Goal: Check status: Check status

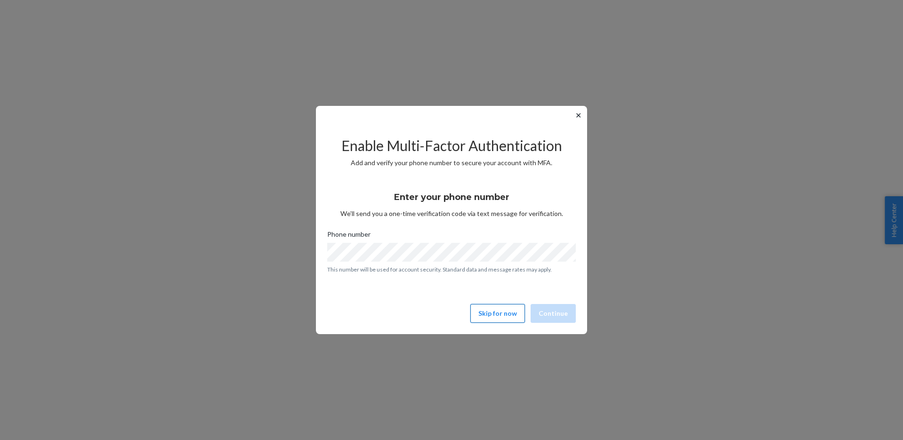
click at [492, 316] on button "Skip for now" at bounding box center [498, 313] width 55 height 19
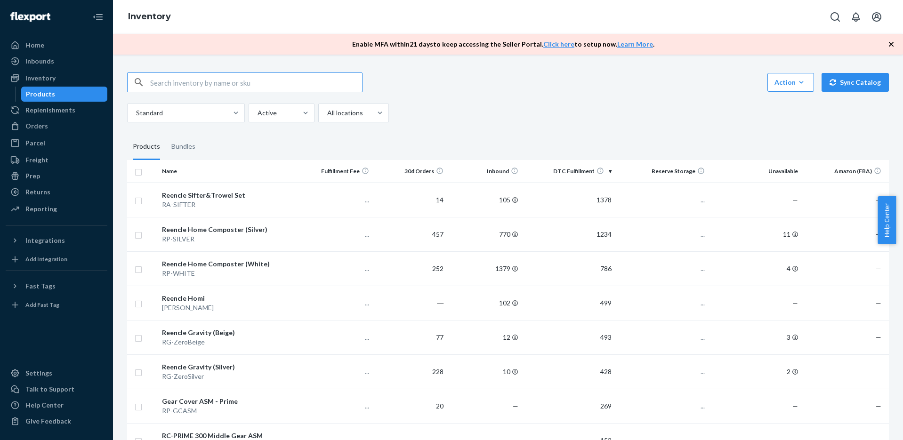
click at [194, 85] on input "text" at bounding box center [256, 82] width 212 height 19
type input "[PERSON_NAME]"
click at [217, 87] on input "[PERSON_NAME]" at bounding box center [256, 82] width 212 height 19
drag, startPoint x: 209, startPoint y: 84, endPoint x: 140, endPoint y: 89, distance: 69.0
click at [140, 89] on div "[PERSON_NAME]" at bounding box center [245, 82] width 235 height 19
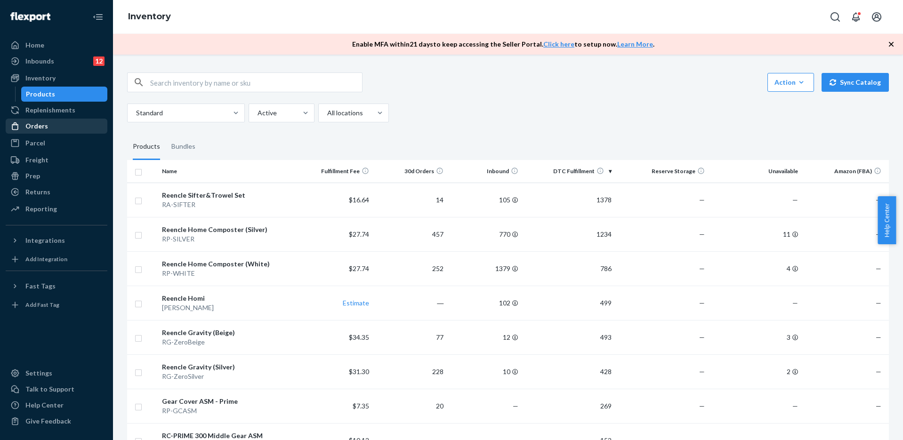
click at [57, 130] on div "Orders" at bounding box center [57, 126] width 100 height 13
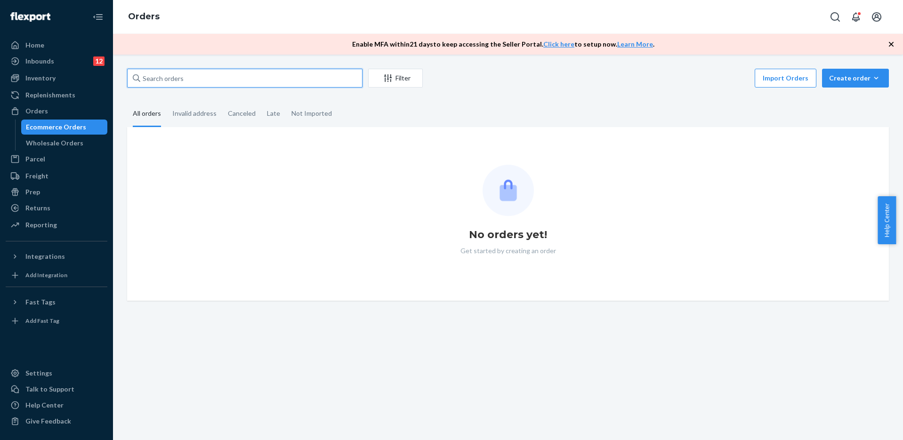
click at [189, 77] on input "text" at bounding box center [245, 78] width 236 height 19
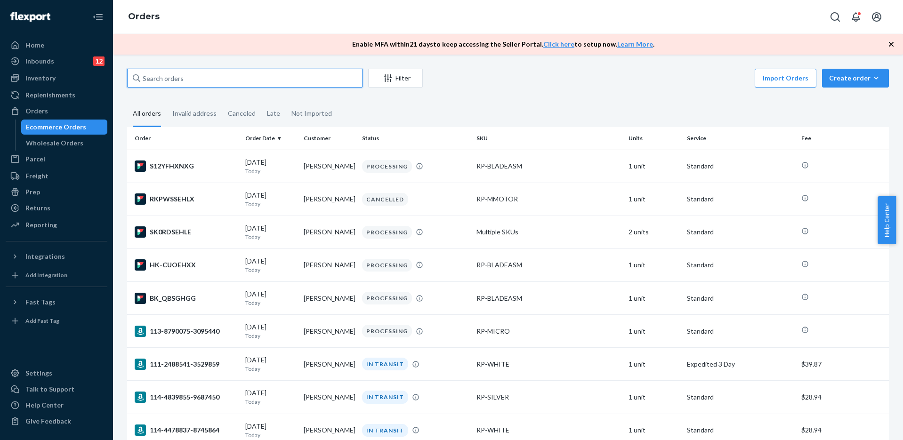
paste input "[PERSON_NAME]"
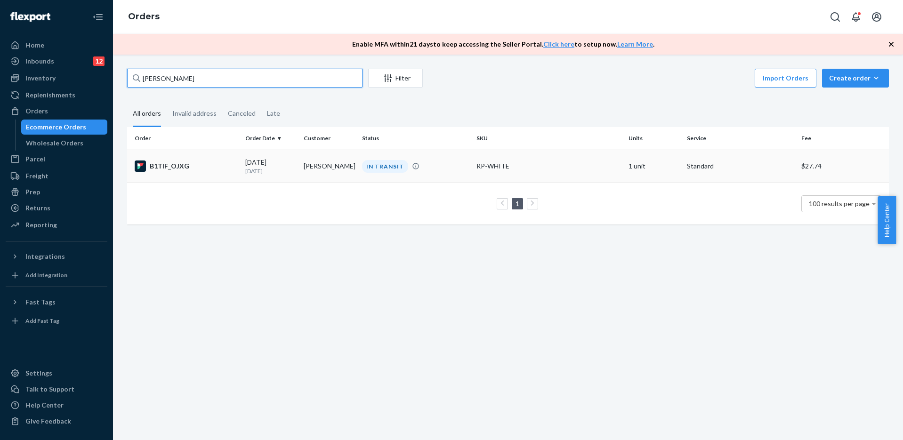
type input "[PERSON_NAME]"
click at [217, 167] on div "B1TIF_OJXG" at bounding box center [186, 166] width 103 height 11
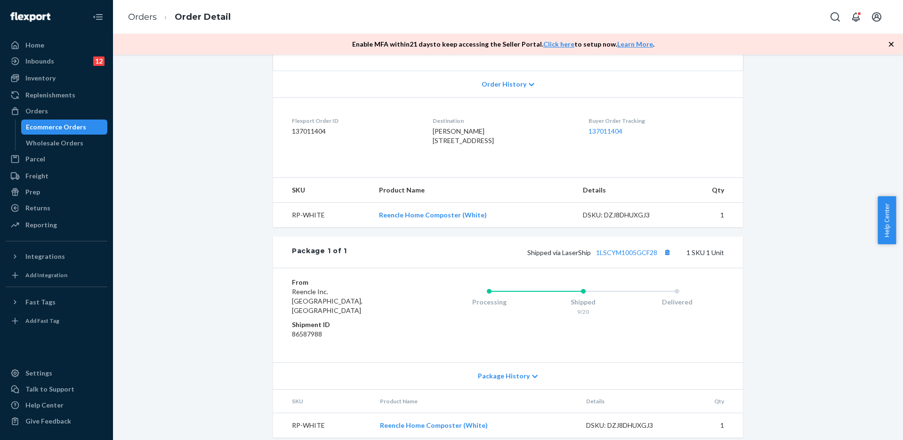
scroll to position [205, 0]
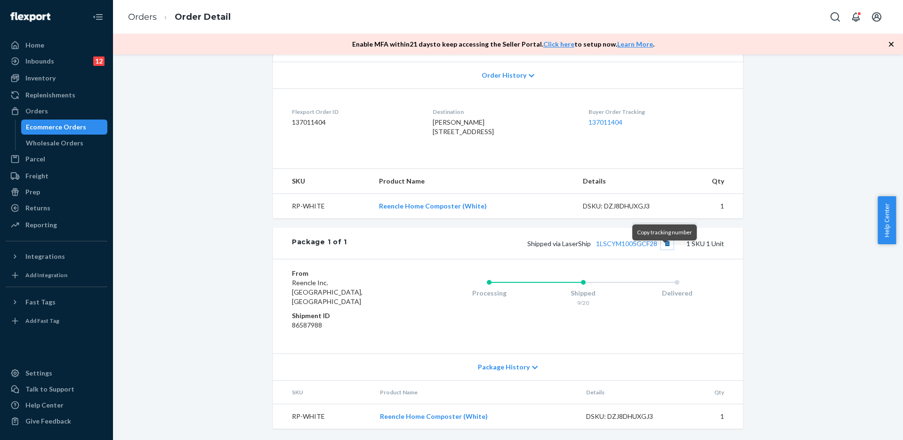
click at [666, 250] on button "Copy tracking number" at bounding box center [667, 243] width 12 height 12
click at [618, 248] on link "1LSCYM1005GCF28" at bounding box center [626, 244] width 61 height 8
click at [58, 125] on div "Ecommerce Orders" at bounding box center [56, 126] width 60 height 9
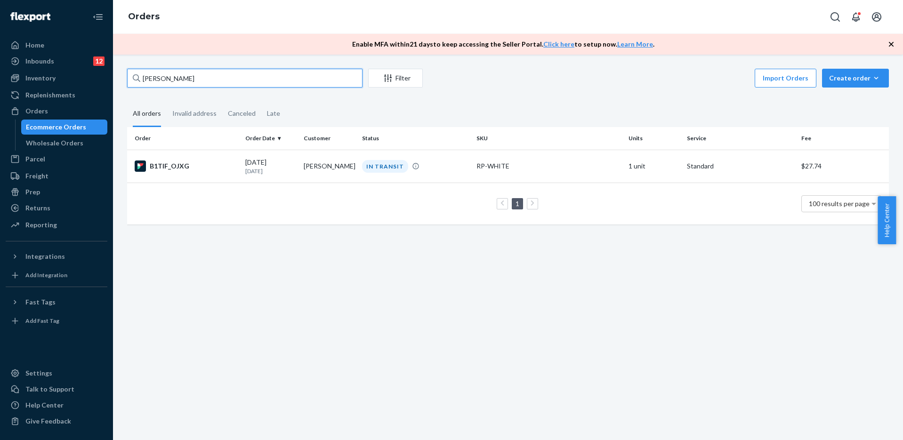
click at [199, 74] on input "[PERSON_NAME]" at bounding box center [245, 78] width 236 height 19
paste input "[PERSON_NAME]"
type input "[PERSON_NAME]"
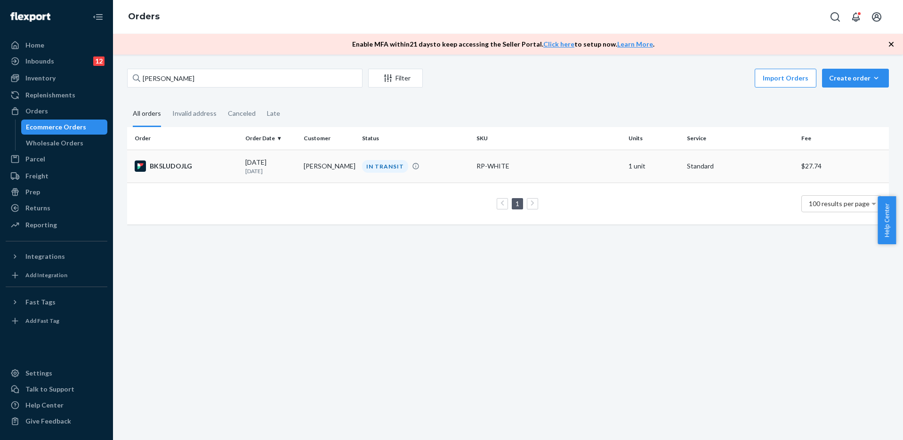
click at [227, 167] on div "BK5LUDOJLG" at bounding box center [186, 166] width 103 height 11
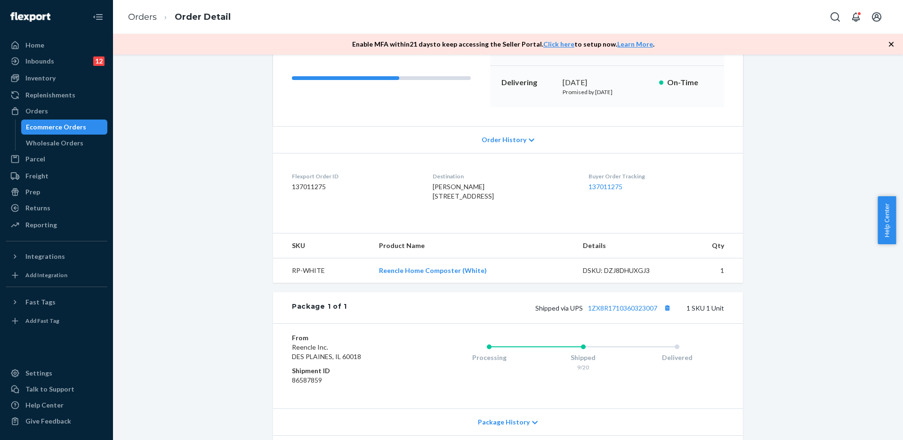
scroll to position [141, 0]
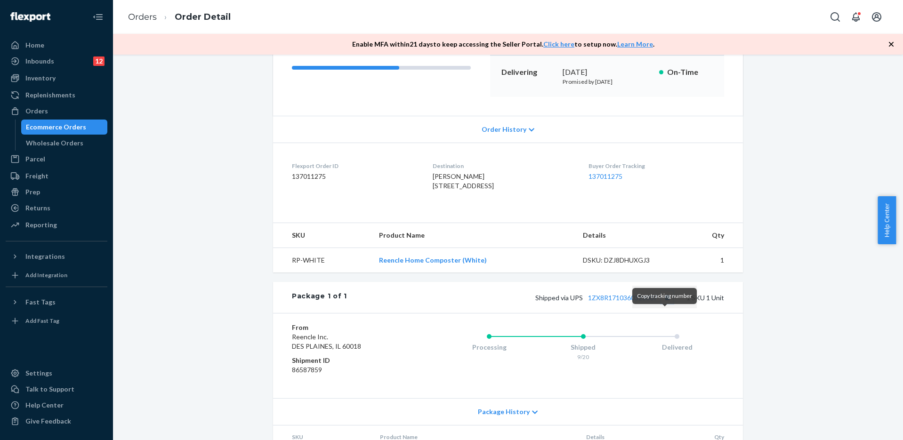
click at [665, 304] on button "Copy tracking number" at bounding box center [667, 298] width 12 height 12
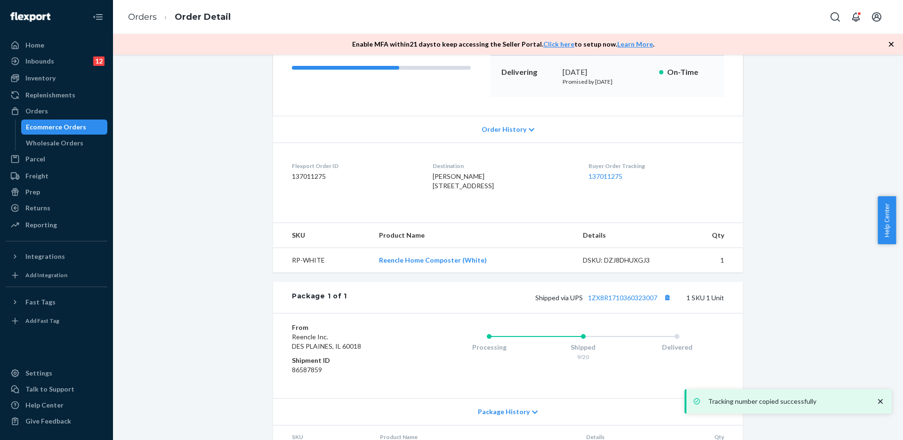
click at [61, 130] on div "Ecommerce Orders" at bounding box center [56, 126] width 60 height 9
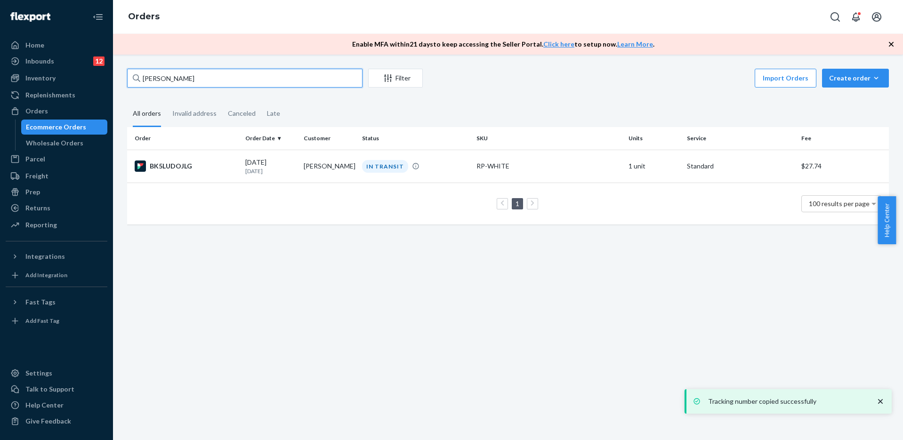
click at [236, 78] on input "[PERSON_NAME]" at bounding box center [245, 78] width 236 height 19
paste input "[PERSON_NAME]"
click at [236, 78] on input "[PERSON_NAME] [PERSON_NAME]" at bounding box center [245, 78] width 236 height 19
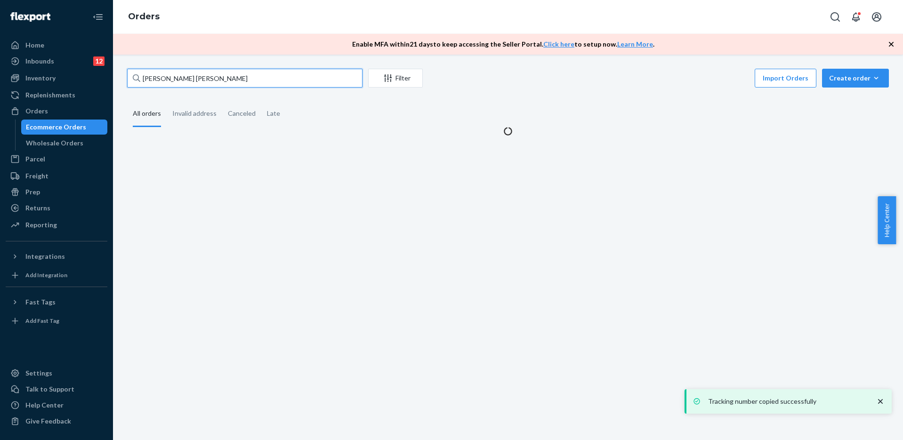
click at [236, 78] on input "[PERSON_NAME] [PERSON_NAME]" at bounding box center [245, 78] width 236 height 19
paste input "text"
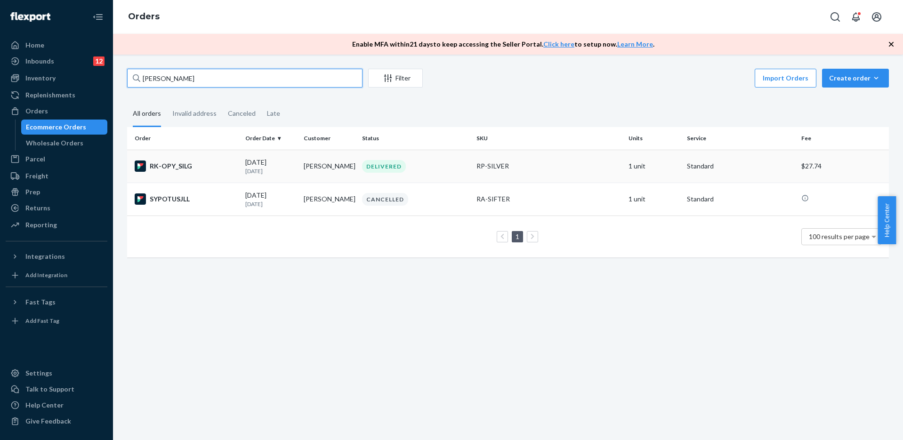
type input "[PERSON_NAME]"
click at [422, 170] on div "DELIVERED" at bounding box center [415, 166] width 111 height 13
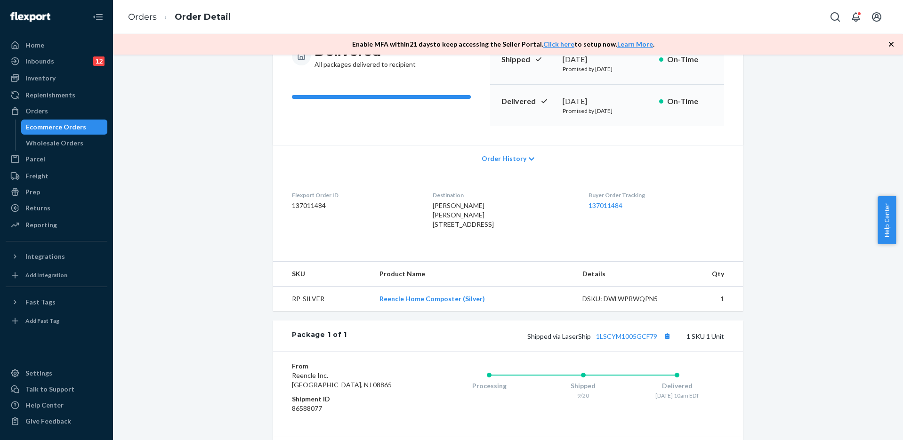
scroll to position [141, 0]
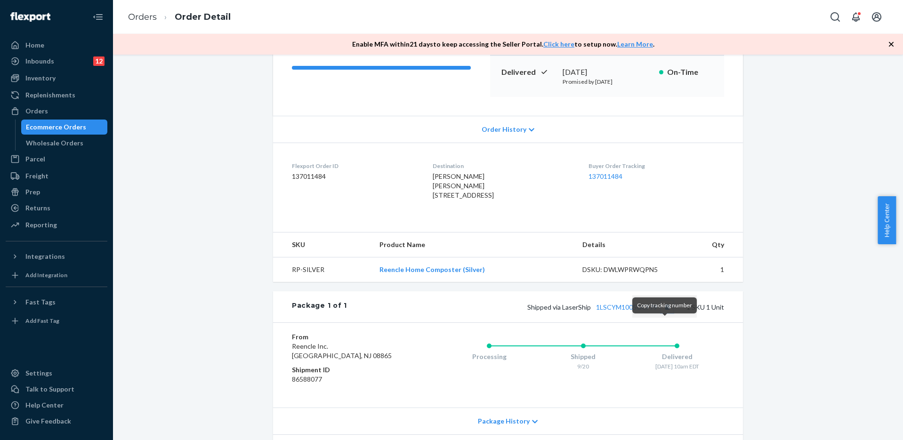
click at [662, 313] on button "Copy tracking number" at bounding box center [667, 307] width 12 height 12
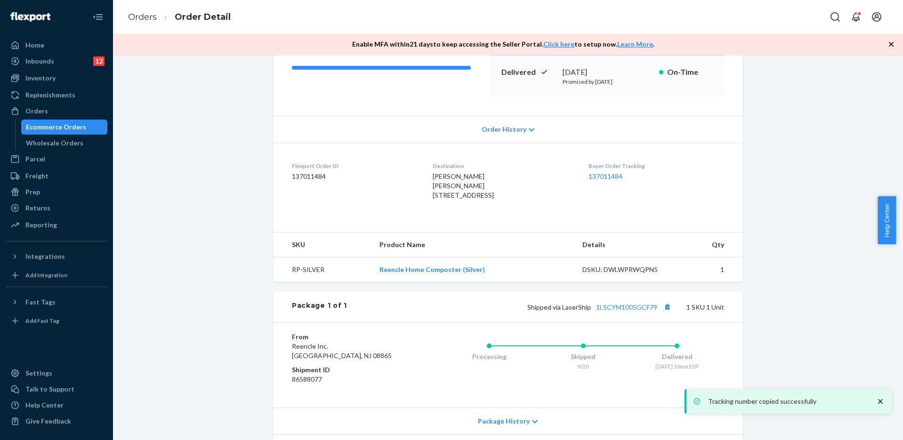
click at [47, 127] on div "Ecommerce Orders" at bounding box center [56, 126] width 60 height 9
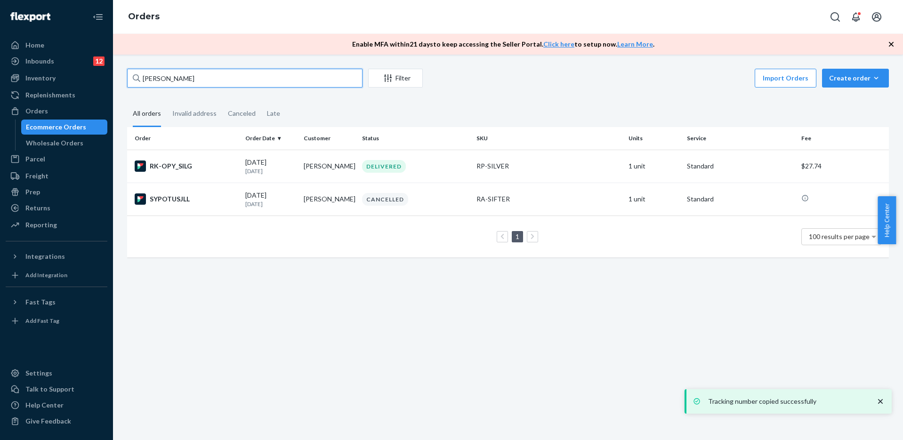
click at [218, 81] on input "[PERSON_NAME]" at bounding box center [245, 78] width 236 height 19
click at [219, 80] on input "[PERSON_NAME]" at bounding box center [245, 78] width 236 height 19
paste input "[PERSON_NAME]"
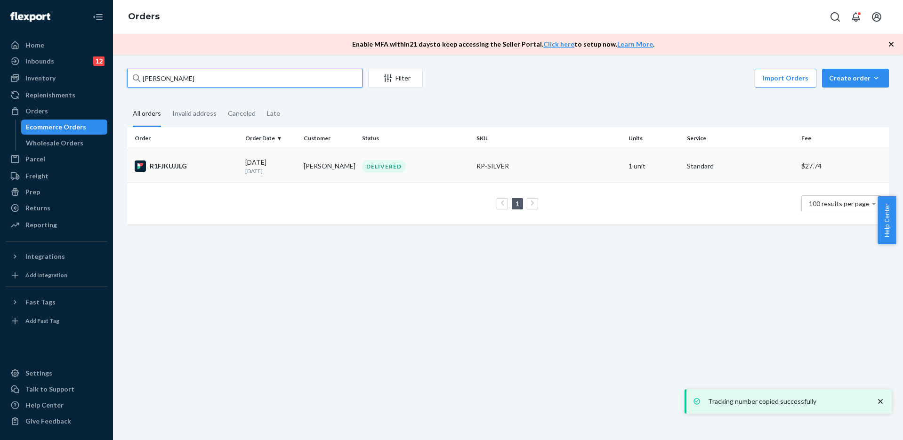
type input "[PERSON_NAME]"
click at [220, 165] on div "R1FJKUJJLG" at bounding box center [186, 166] width 103 height 11
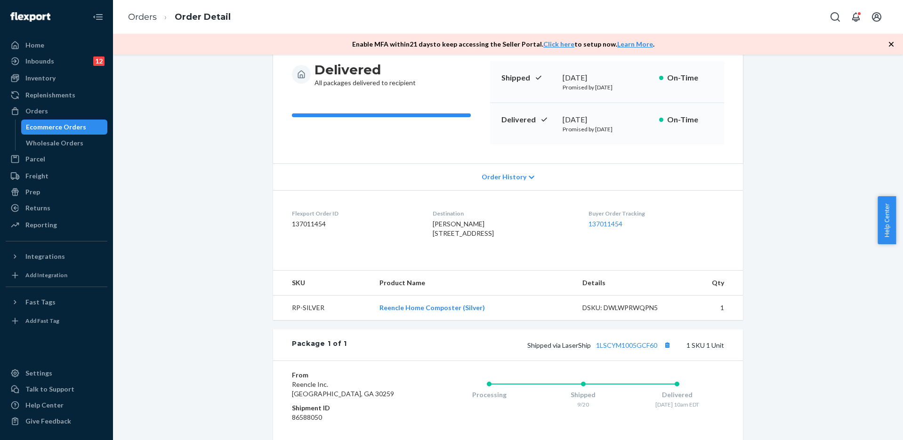
scroll to position [94, 0]
click at [663, 351] on button "Copy tracking number" at bounding box center [667, 345] width 12 height 12
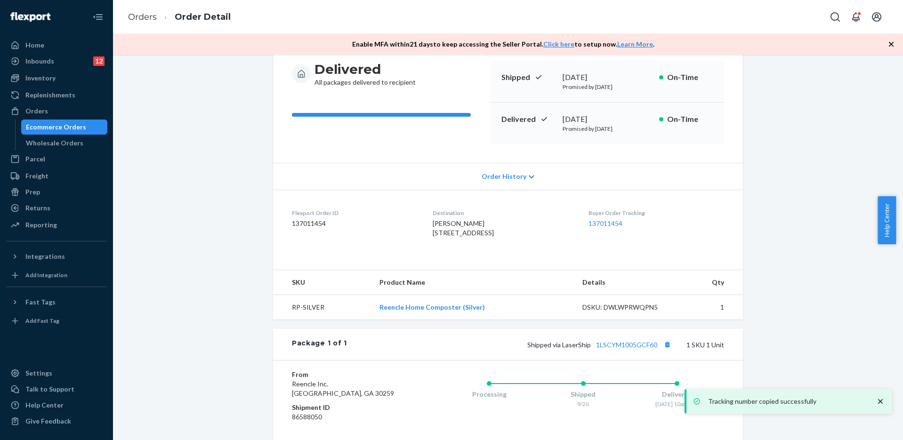
click at [52, 129] on div "Ecommerce Orders" at bounding box center [56, 126] width 60 height 9
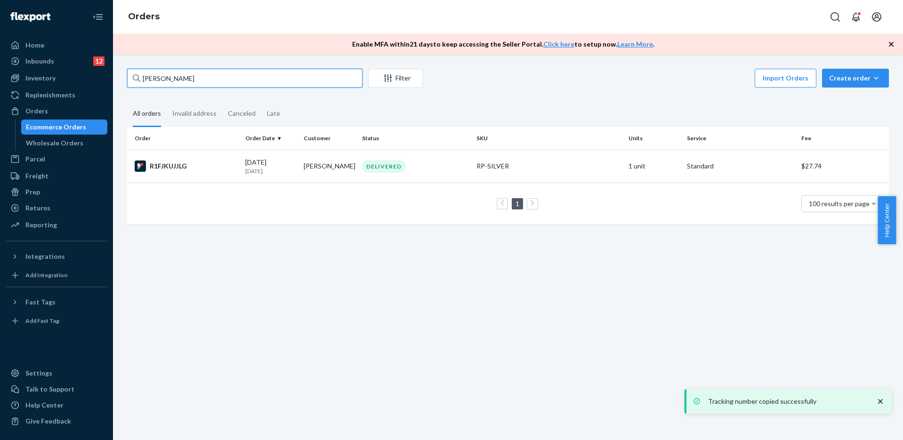
click at [220, 72] on input "[PERSON_NAME]" at bounding box center [245, 78] width 236 height 19
paste input "[EMAIL_ADDRESS][DOMAIN_NAME]"
type input "[EMAIL_ADDRESS][DOMAIN_NAME]"
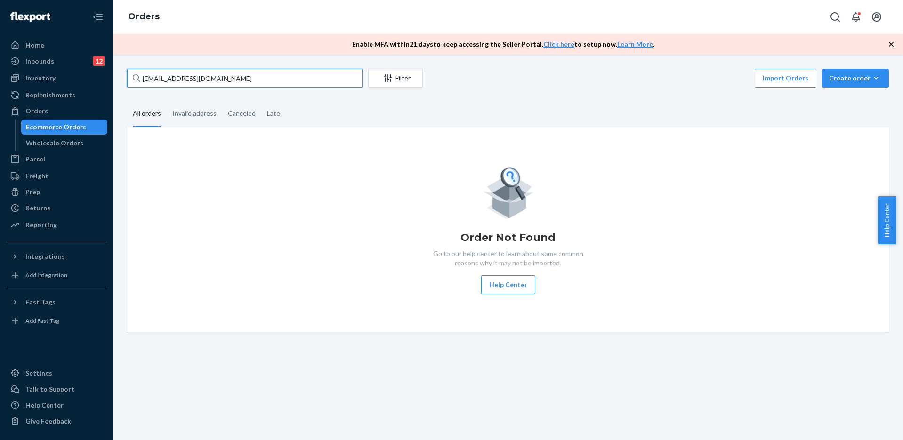
drag, startPoint x: 236, startPoint y: 80, endPoint x: 137, endPoint y: 81, distance: 99.9
click at [137, 81] on div "[EMAIL_ADDRESS][DOMAIN_NAME]" at bounding box center [245, 78] width 236 height 19
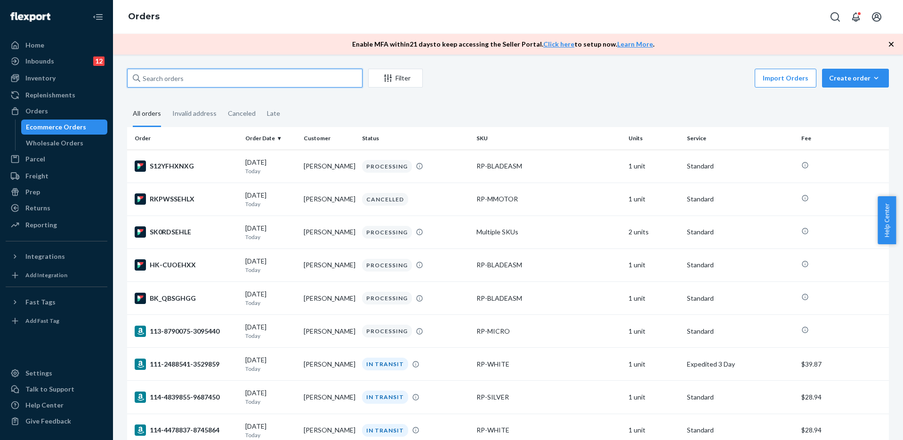
click at [196, 85] on input "text" at bounding box center [245, 78] width 236 height 19
paste input "[PERSON_NAME]"
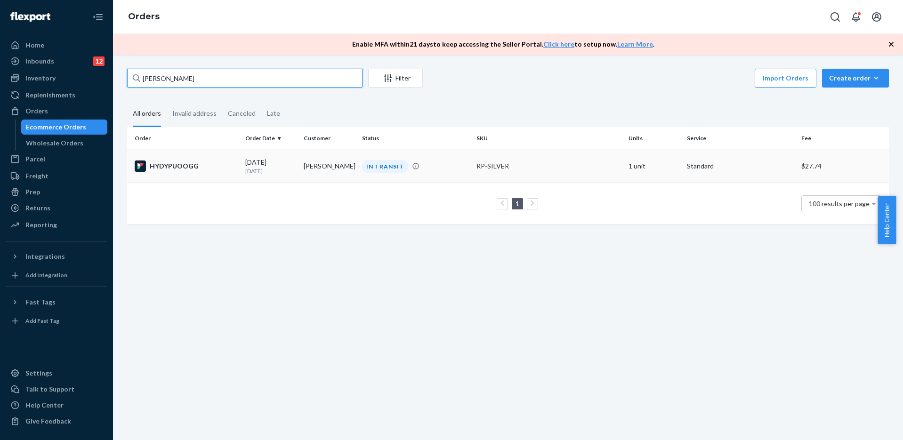
type input "[PERSON_NAME]"
click at [221, 165] on div "HYDYPUOOGG" at bounding box center [186, 166] width 103 height 11
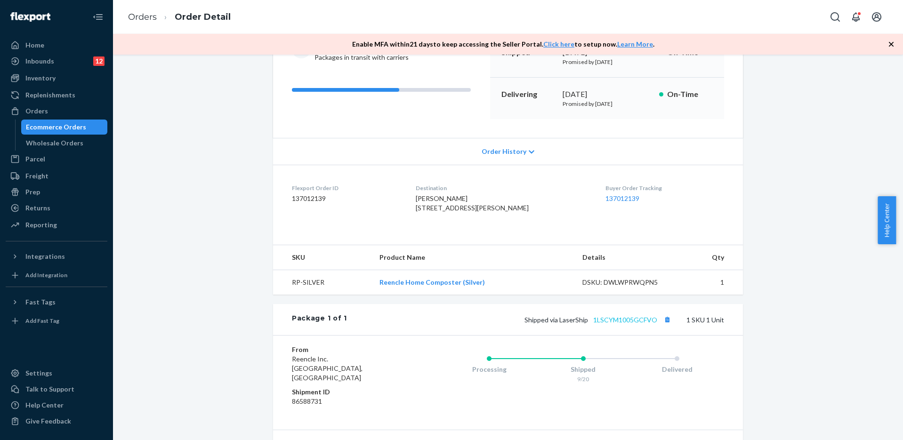
scroll to position [188, 0]
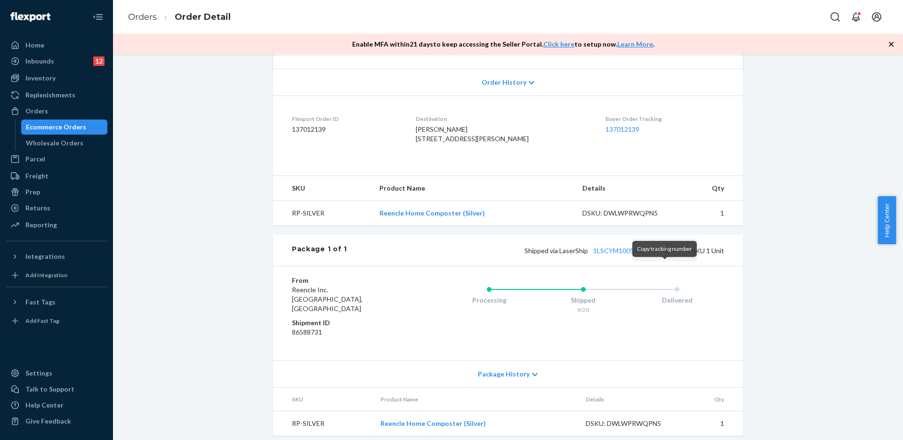
click at [663, 257] on button "Copy tracking number" at bounding box center [667, 250] width 12 height 12
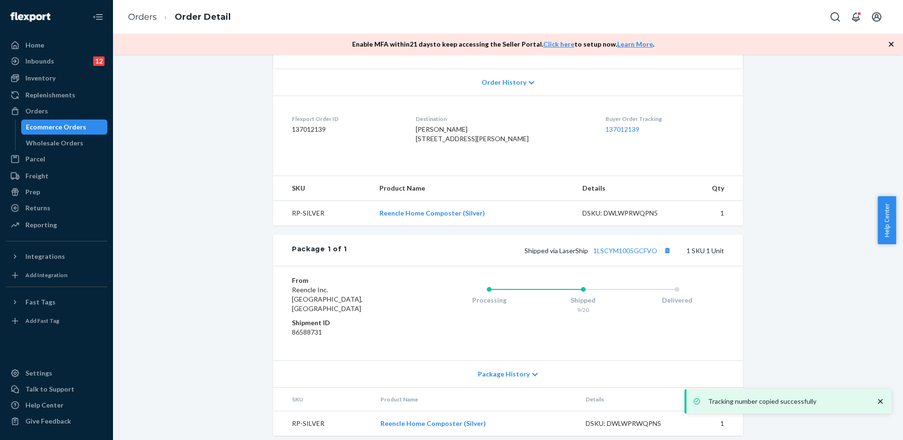
click at [63, 126] on div "Ecommerce Orders" at bounding box center [56, 126] width 60 height 9
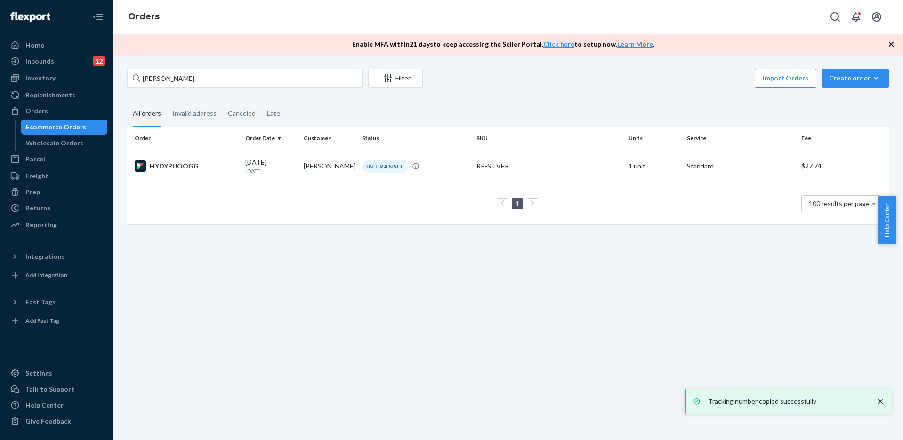
click at [66, 129] on div "Ecommerce Orders" at bounding box center [56, 126] width 60 height 9
click at [194, 78] on input "[PERSON_NAME]" at bounding box center [245, 78] width 236 height 19
paste input "[PERSON_NAME]"
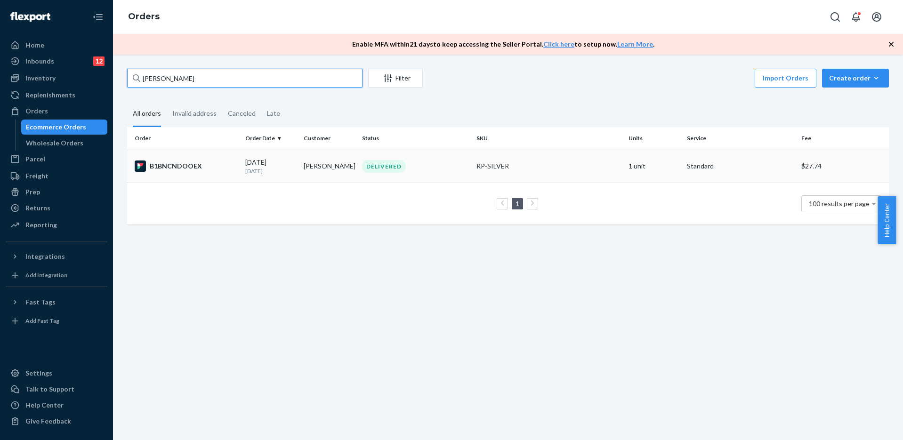
type input "[PERSON_NAME]"
click at [212, 166] on div "B1BNCNDOOEX" at bounding box center [186, 166] width 103 height 11
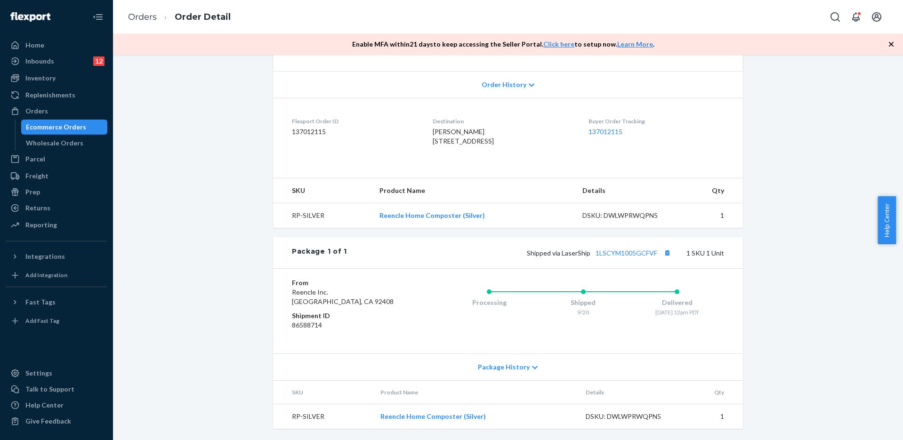
scroll to position [188, 0]
click at [664, 259] on button "Copy tracking number" at bounding box center [667, 253] width 12 height 12
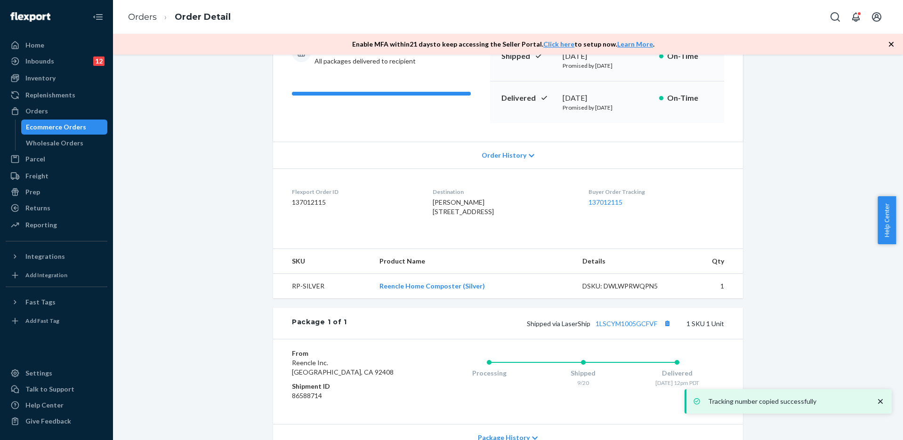
scroll to position [0, 0]
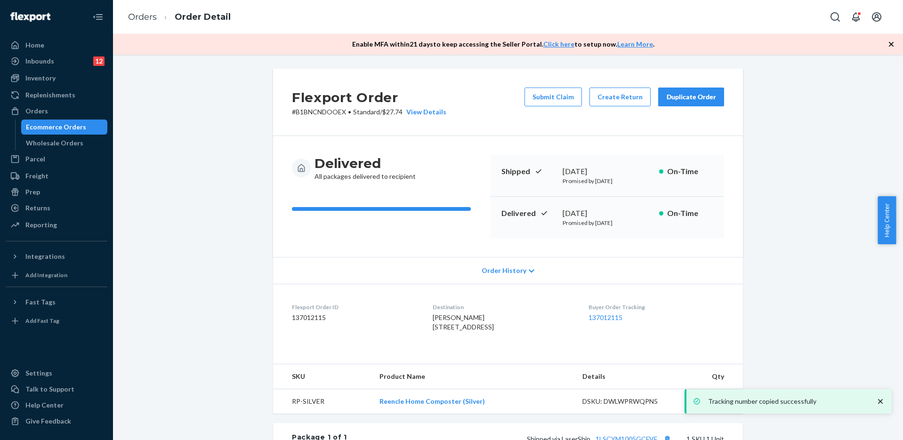
click at [59, 125] on div "Ecommerce Orders" at bounding box center [56, 126] width 60 height 9
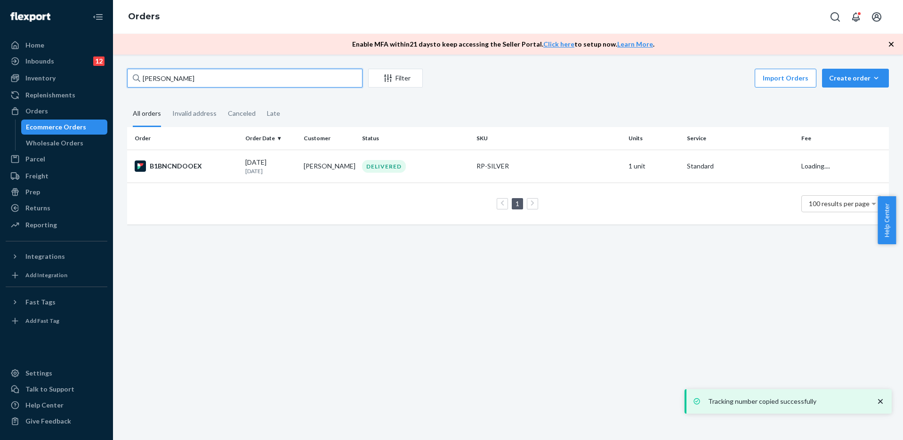
click at [166, 77] on input "[PERSON_NAME]" at bounding box center [245, 78] width 236 height 19
paste input "[PERSON_NAME]"
type input "[PERSON_NAME]"
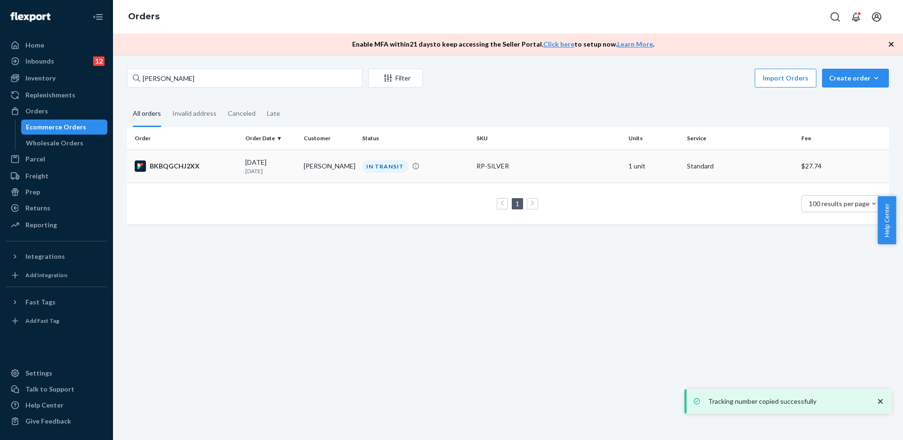
click at [247, 171] on p "[DATE]" at bounding box center [270, 171] width 51 height 8
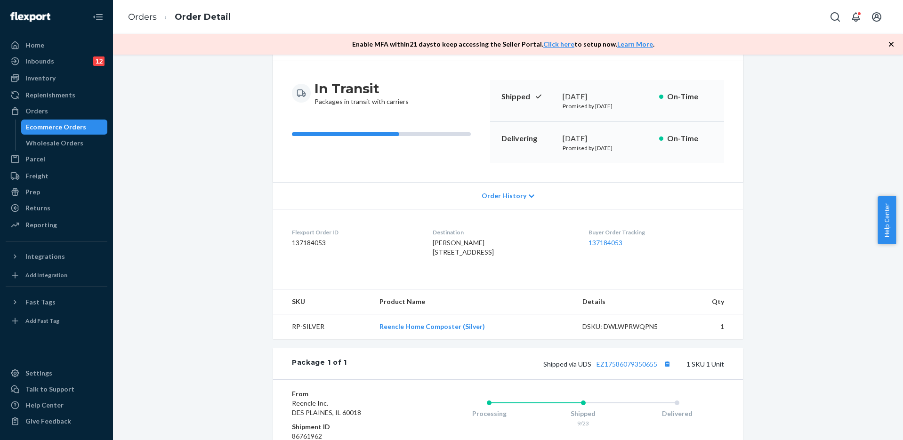
scroll to position [94, 0]
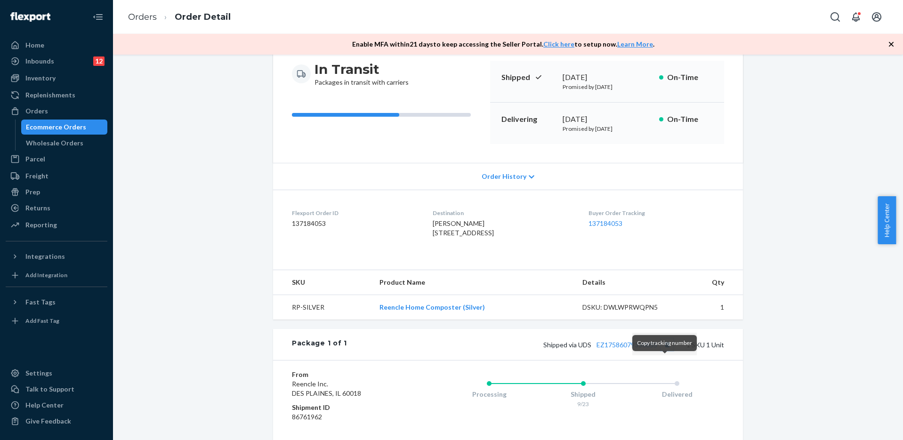
click at [663, 351] on button "Copy tracking number" at bounding box center [667, 345] width 12 height 12
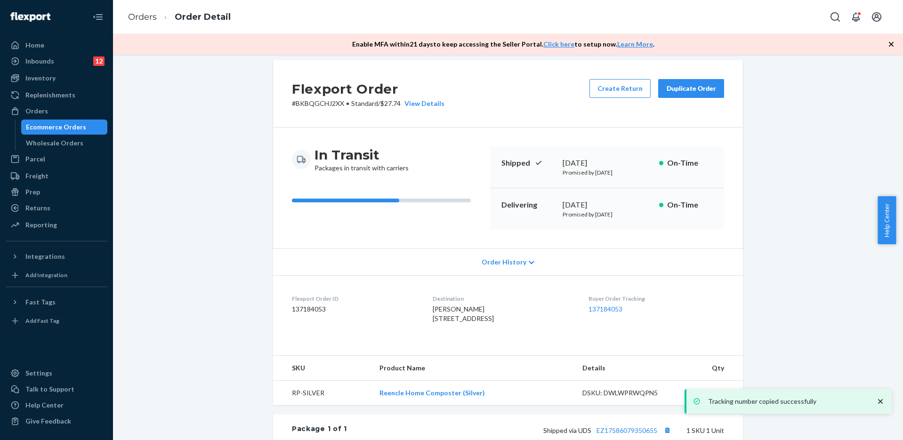
scroll to position [0, 0]
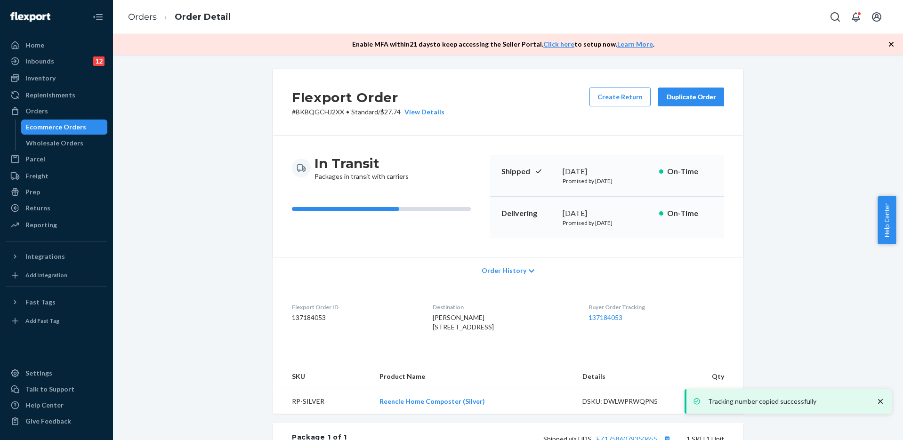
click at [69, 122] on div "Ecommerce Orders" at bounding box center [56, 126] width 60 height 9
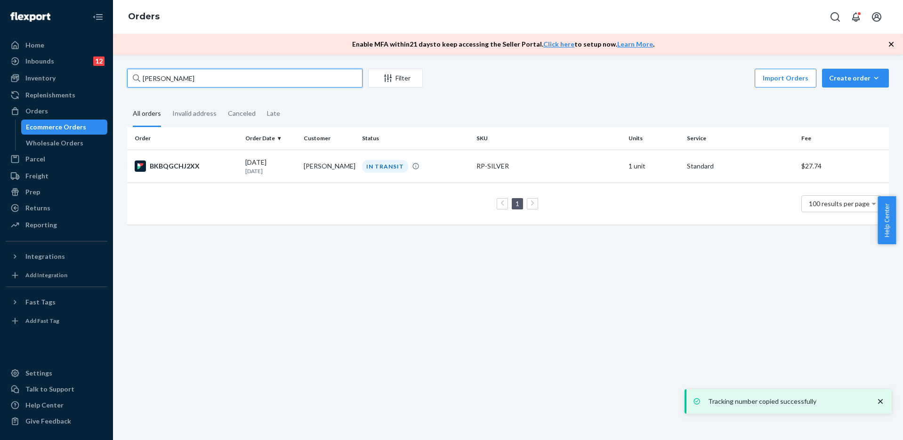
click at [196, 79] on input "[PERSON_NAME]" at bounding box center [245, 78] width 236 height 19
paste input "[PERSON_NAME]"
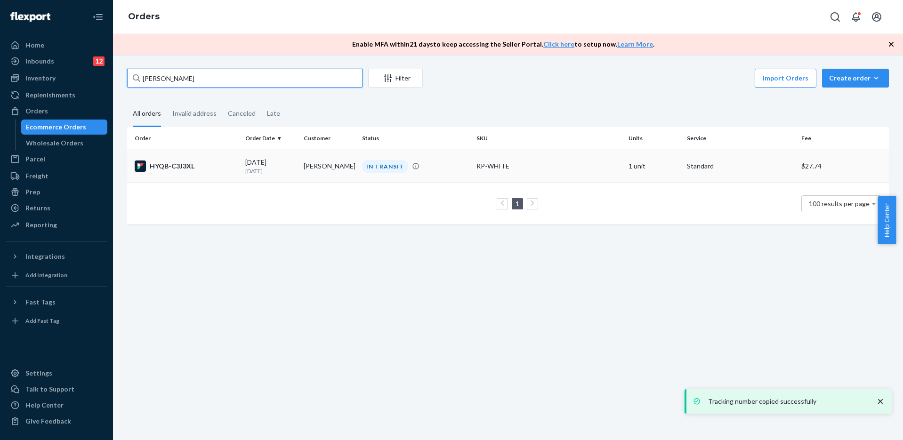
type input "[PERSON_NAME]"
click at [227, 170] on div "HYQB-C3J3XL" at bounding box center [186, 166] width 103 height 11
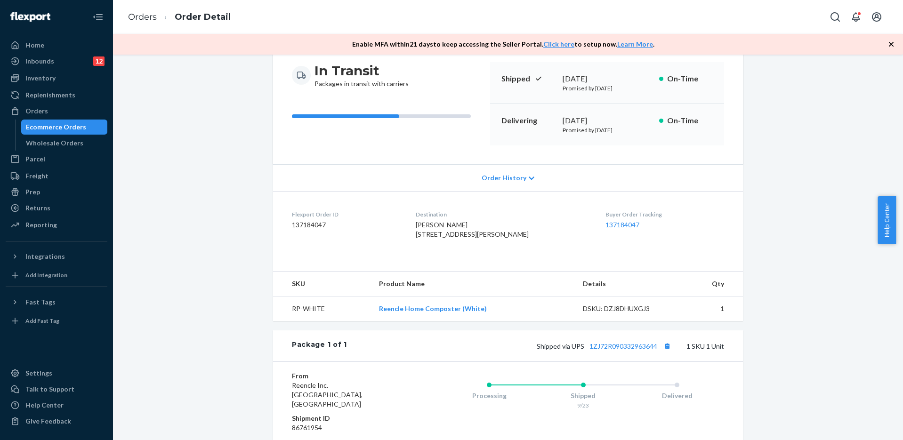
scroll to position [141, 0]
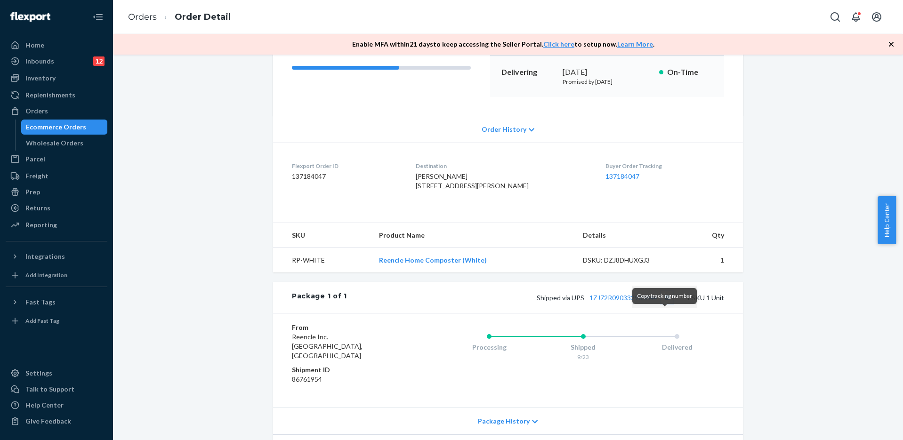
click at [665, 304] on button "Copy tracking number" at bounding box center [667, 298] width 12 height 12
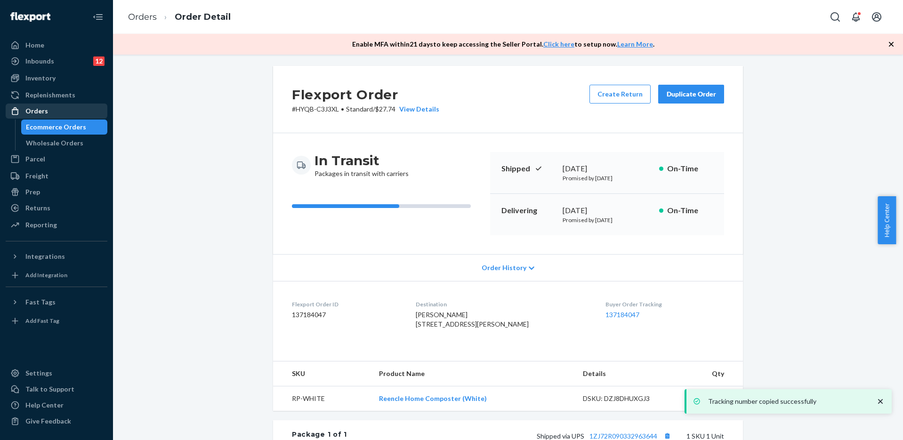
scroll to position [0, 0]
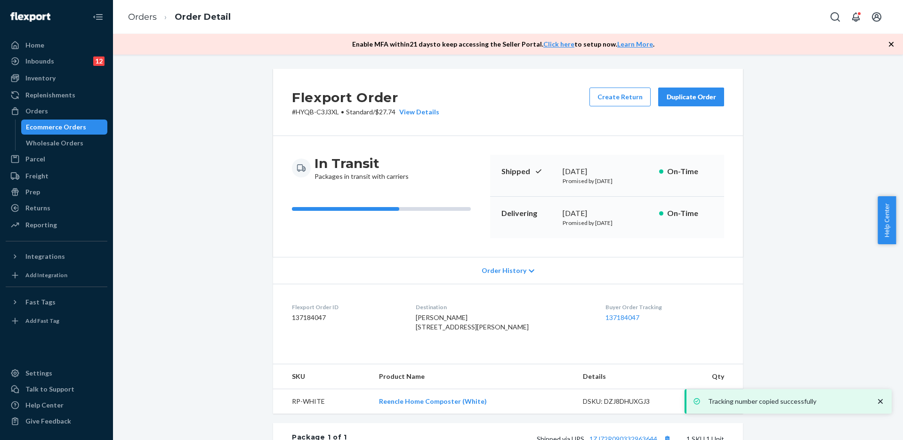
click at [54, 124] on div "Ecommerce Orders" at bounding box center [56, 126] width 60 height 9
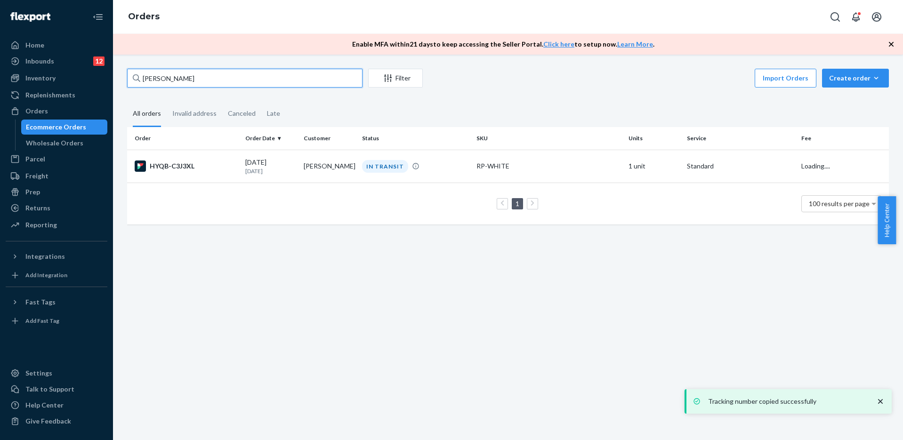
click at [187, 77] on input "[PERSON_NAME]" at bounding box center [245, 78] width 236 height 19
paste input "[PERSON_NAME]"
type input "[PERSON_NAME]"
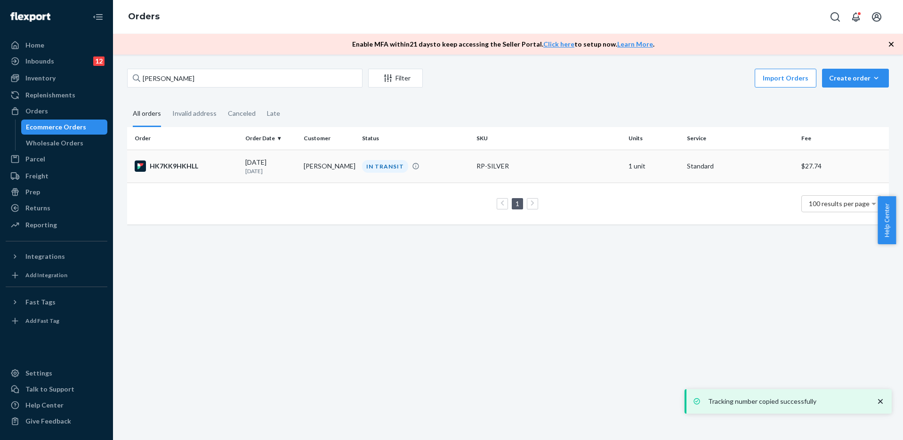
click at [222, 169] on div "HK7KK9HKHLL" at bounding box center [186, 166] width 103 height 11
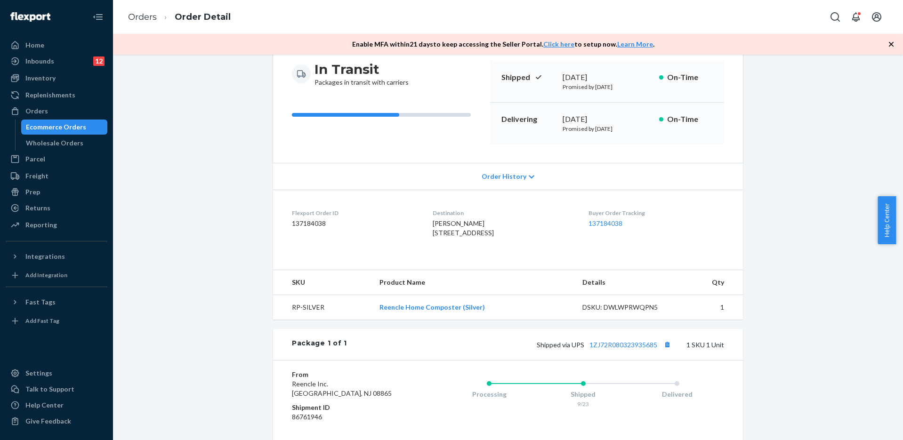
scroll to position [141, 0]
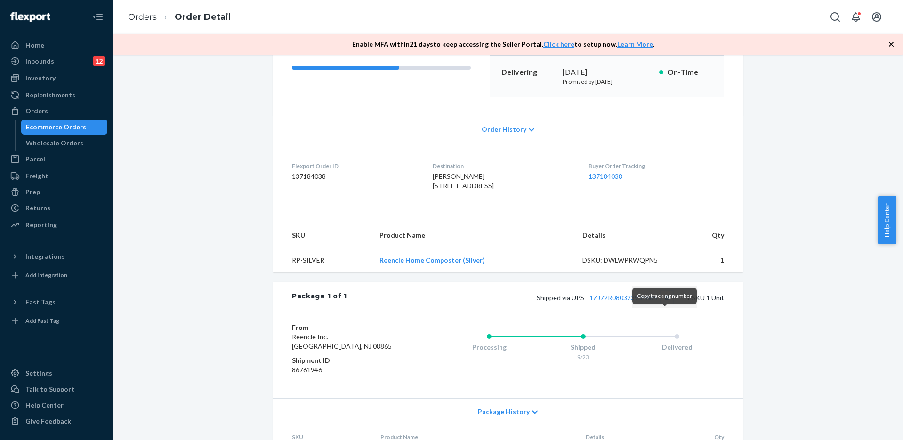
click at [665, 304] on button "Copy tracking number" at bounding box center [667, 298] width 12 height 12
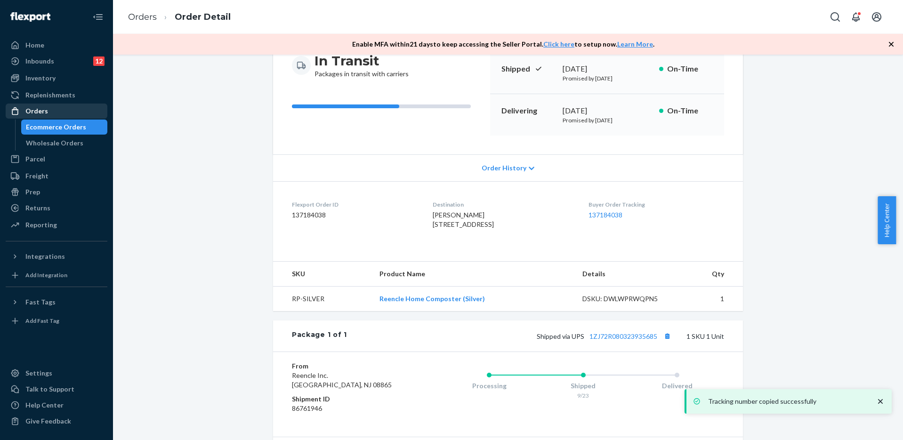
scroll to position [0, 0]
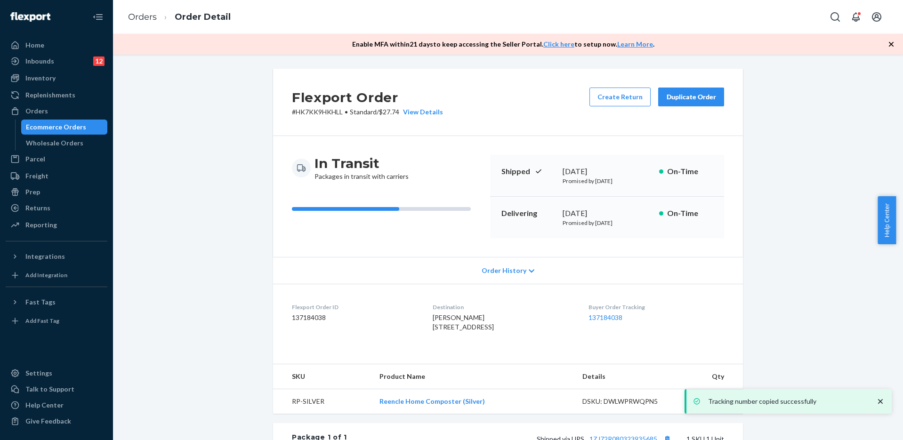
click at [62, 125] on div "Ecommerce Orders" at bounding box center [56, 126] width 60 height 9
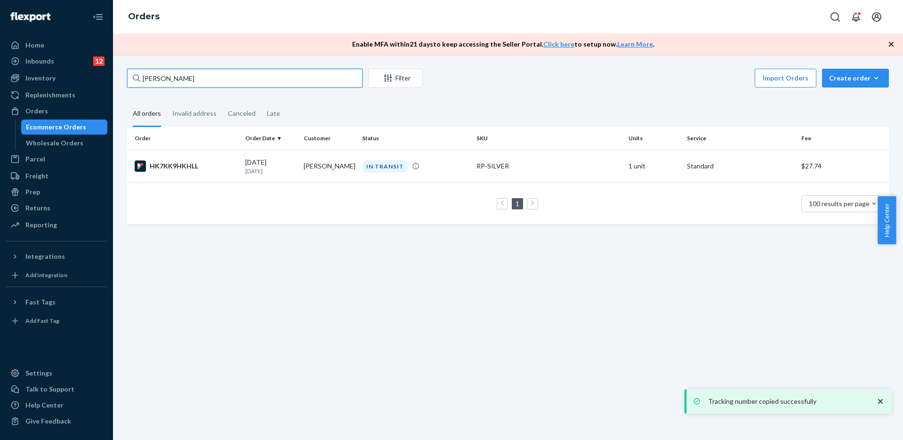
click at [204, 74] on input "[PERSON_NAME]" at bounding box center [245, 78] width 236 height 19
paste input "[PERSON_NAME]"
type input "[PERSON_NAME]"
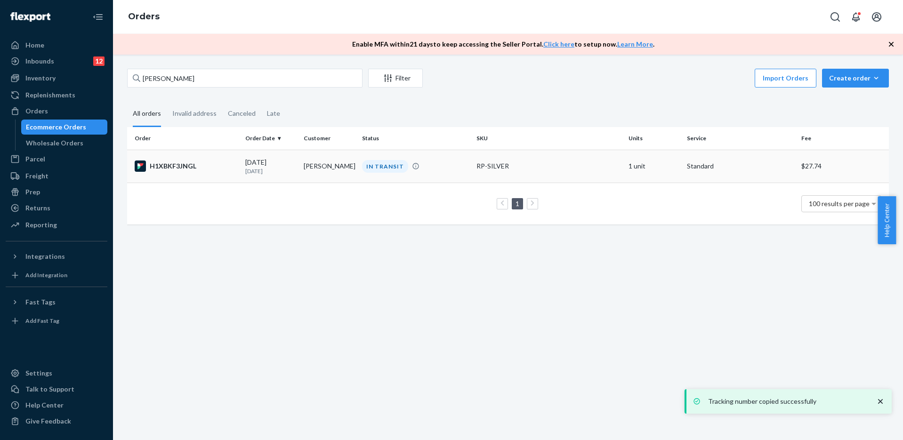
click at [225, 160] on td "H1XBKF3JNGL" at bounding box center [184, 166] width 114 height 33
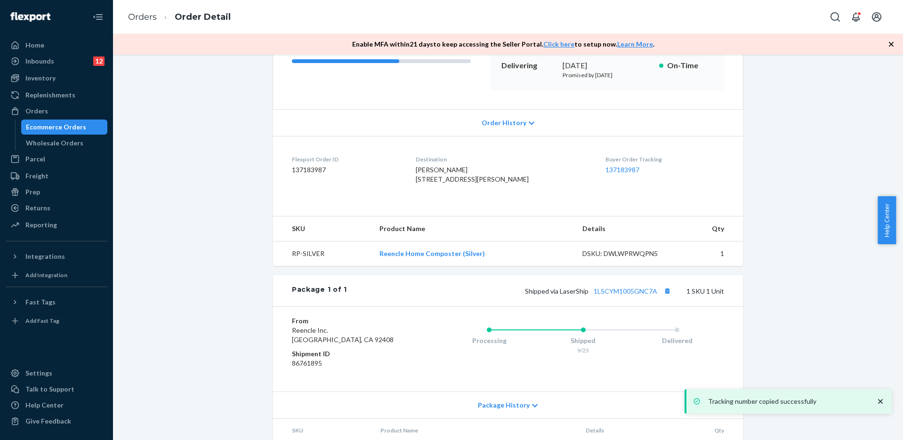
scroll to position [188, 0]
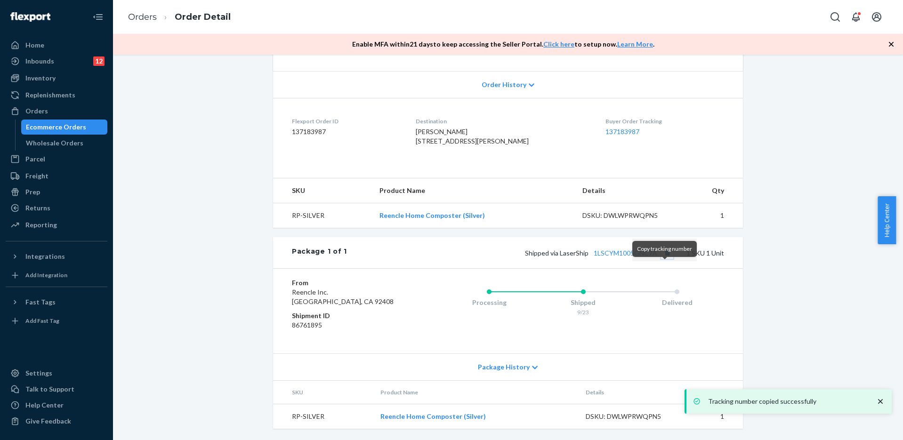
click at [663, 259] on button "Copy tracking number" at bounding box center [667, 253] width 12 height 12
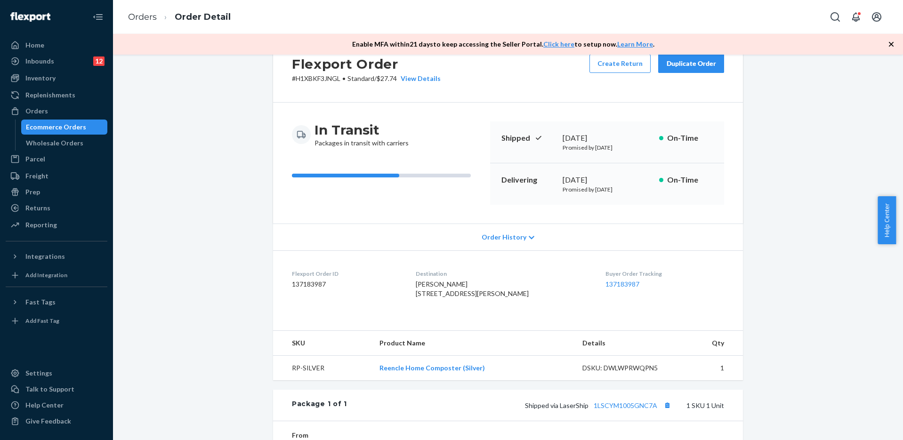
scroll to position [0, 0]
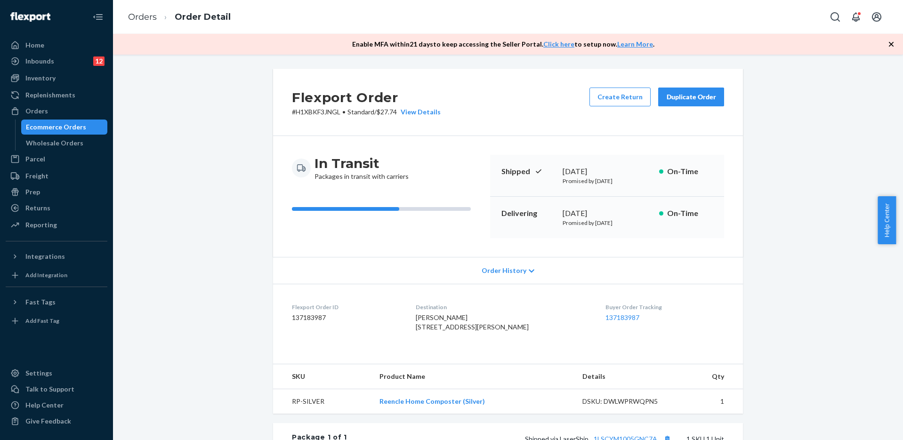
click at [80, 129] on div "Ecommerce Orders" at bounding box center [56, 126] width 60 height 9
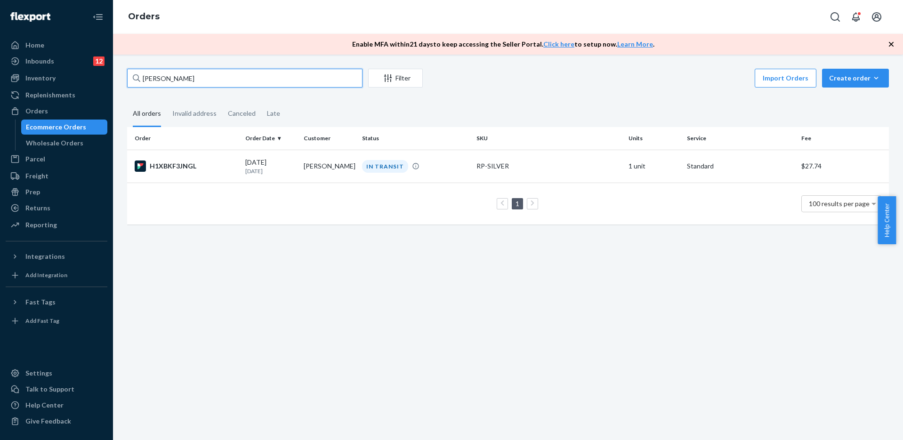
click at [175, 79] on input "[PERSON_NAME]" at bounding box center [245, 78] width 236 height 19
paste input "[PERSON_NAME]"
type input "[PERSON_NAME]"
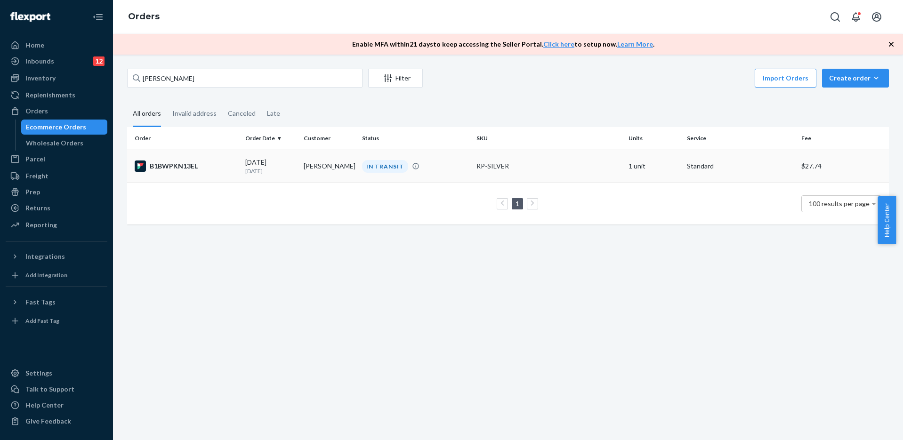
click at [203, 166] on div "B1BWPKN13EL" at bounding box center [186, 166] width 103 height 11
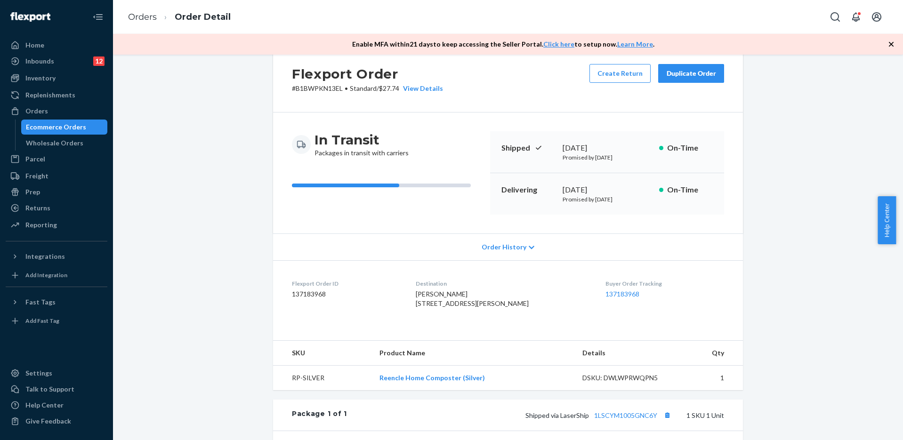
scroll to position [141, 0]
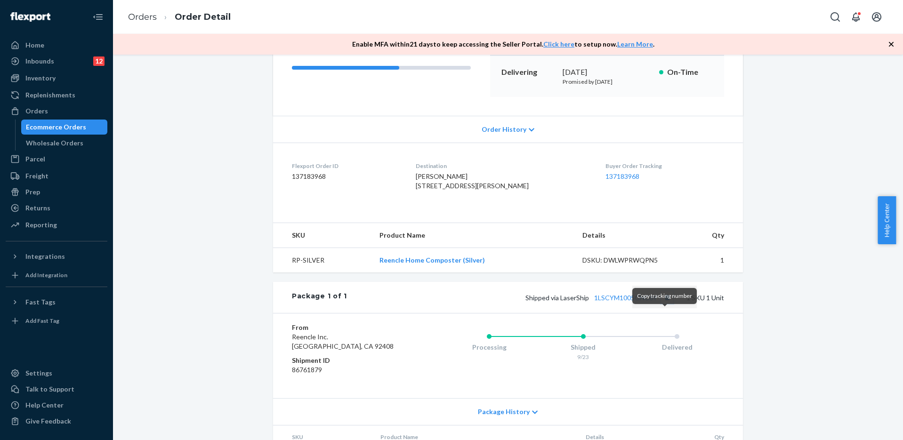
click at [663, 304] on button "Copy tracking number" at bounding box center [667, 298] width 12 height 12
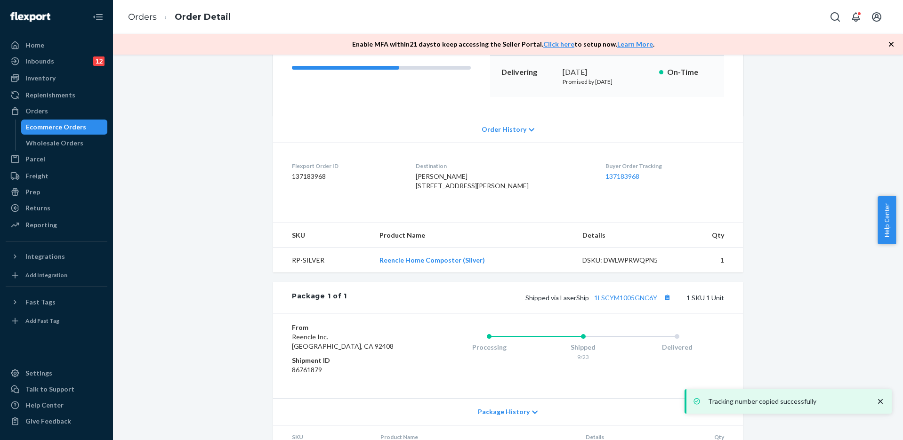
click at [65, 126] on div "Ecommerce Orders" at bounding box center [56, 126] width 60 height 9
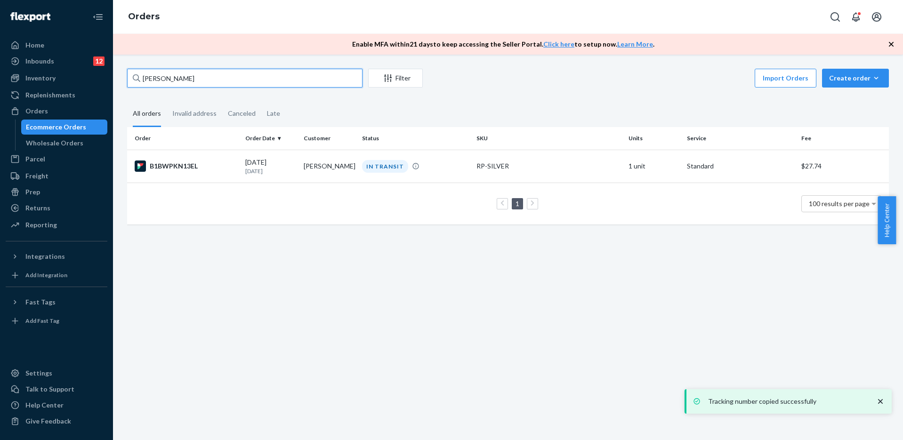
click at [175, 78] on input "[PERSON_NAME]" at bounding box center [245, 78] width 236 height 19
paste input "[PERSON_NAME]"
type input "[PERSON_NAME]"
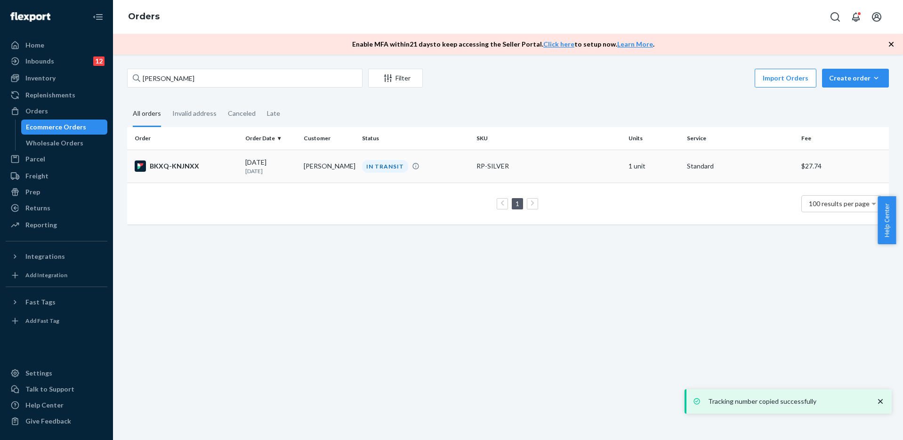
click at [221, 160] on td "BKXQ-KNJNXX" at bounding box center [184, 166] width 114 height 33
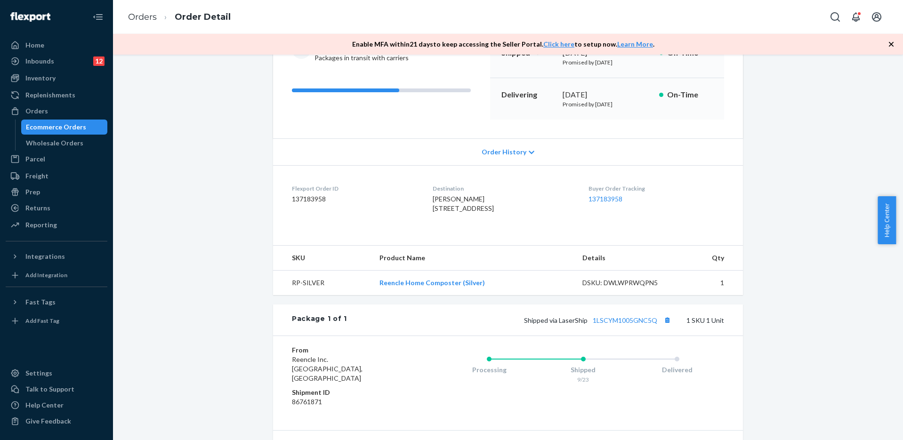
scroll to position [141, 0]
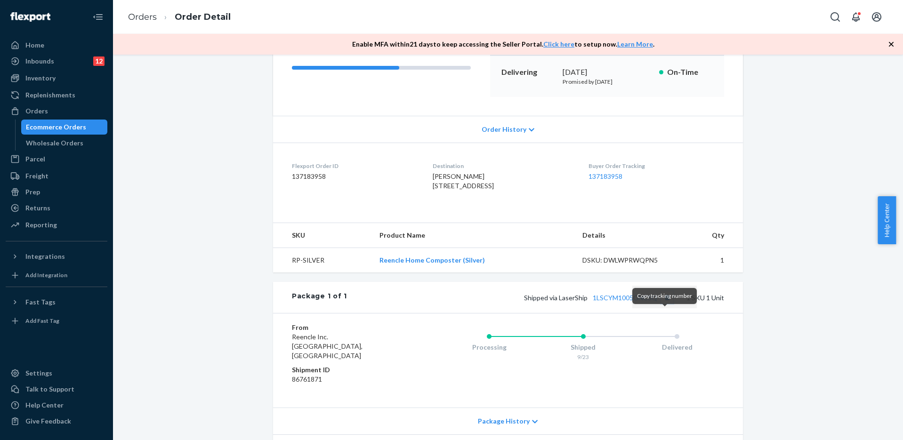
click at [662, 304] on button "Copy tracking number" at bounding box center [667, 298] width 12 height 12
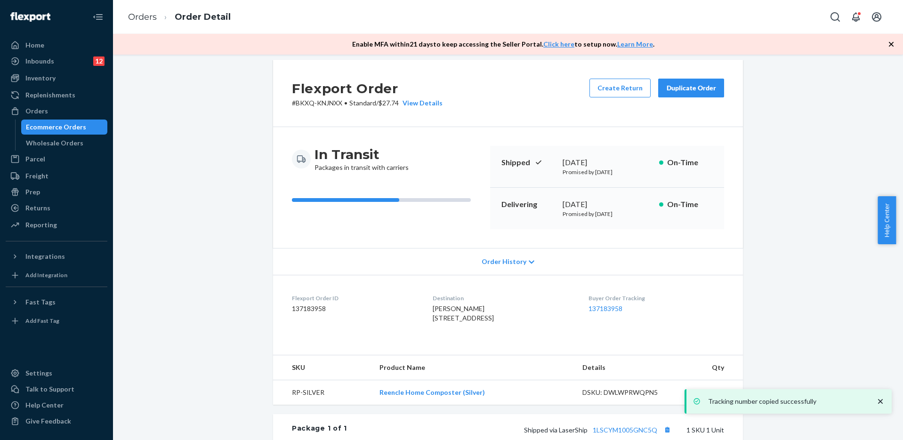
scroll to position [0, 0]
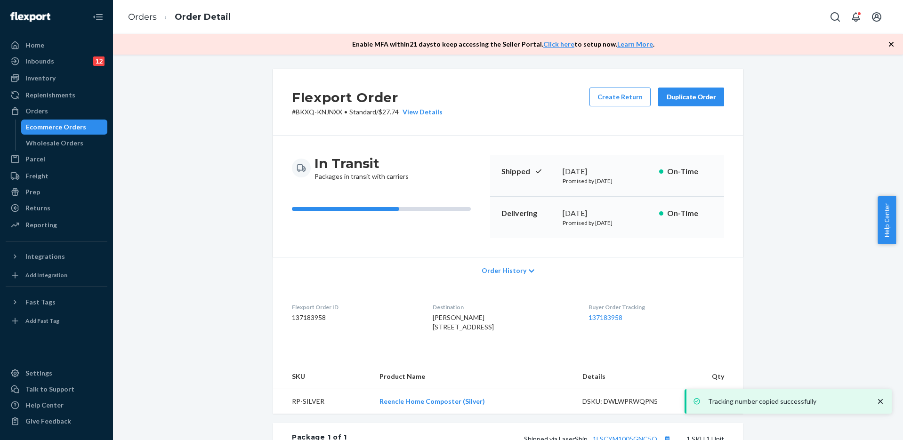
click at [81, 124] on div "Ecommerce Orders" at bounding box center [56, 126] width 60 height 9
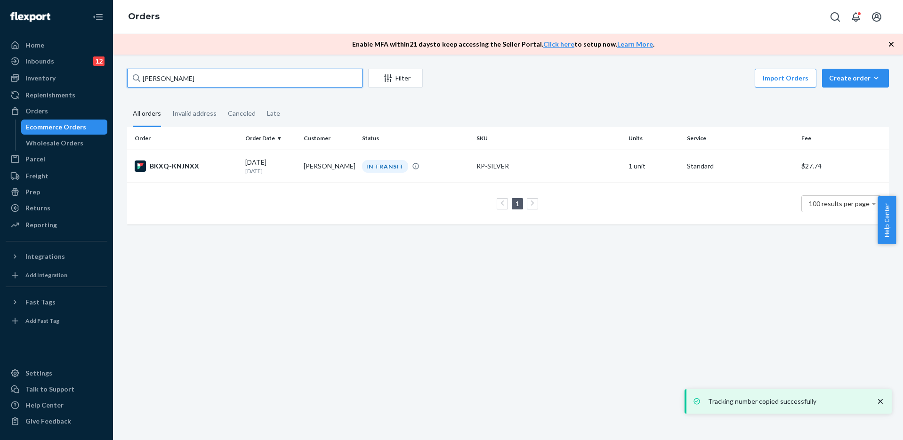
click at [177, 84] on input "[PERSON_NAME]" at bounding box center [245, 78] width 236 height 19
click at [177, 83] on input "[PERSON_NAME]" at bounding box center [245, 78] width 236 height 19
paste input "[PERSON_NAME]"
type input "[PERSON_NAME]"
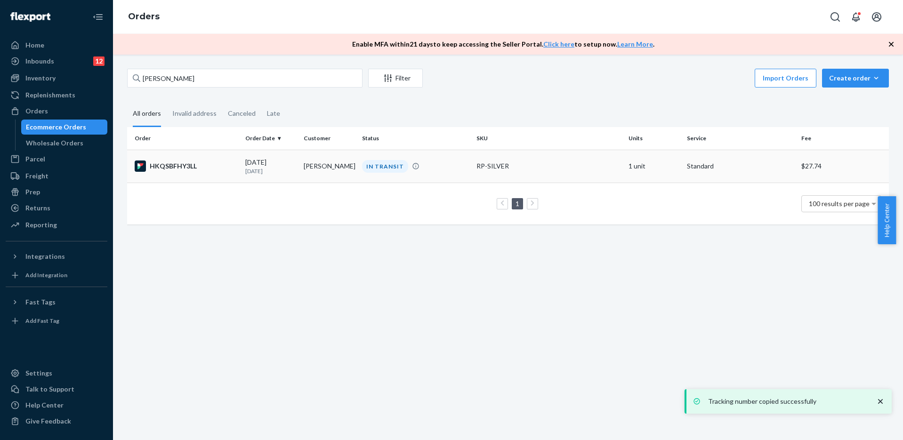
click at [205, 159] on td "HKQSBFHY3LL" at bounding box center [184, 166] width 114 height 33
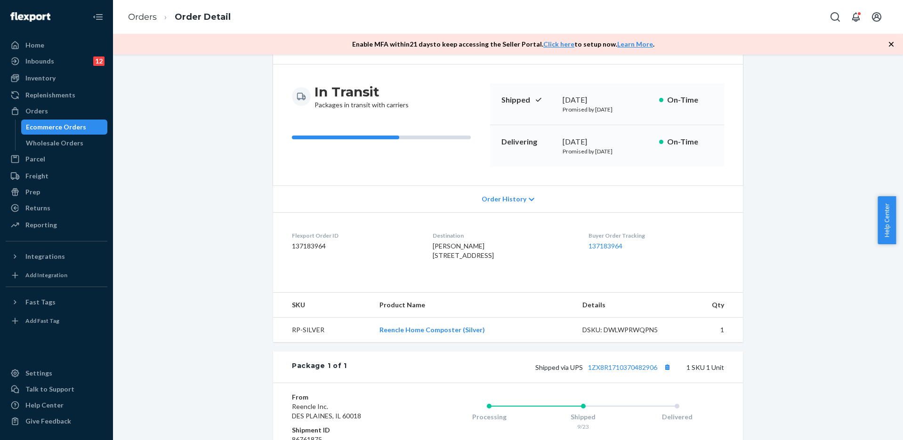
scroll to position [94, 0]
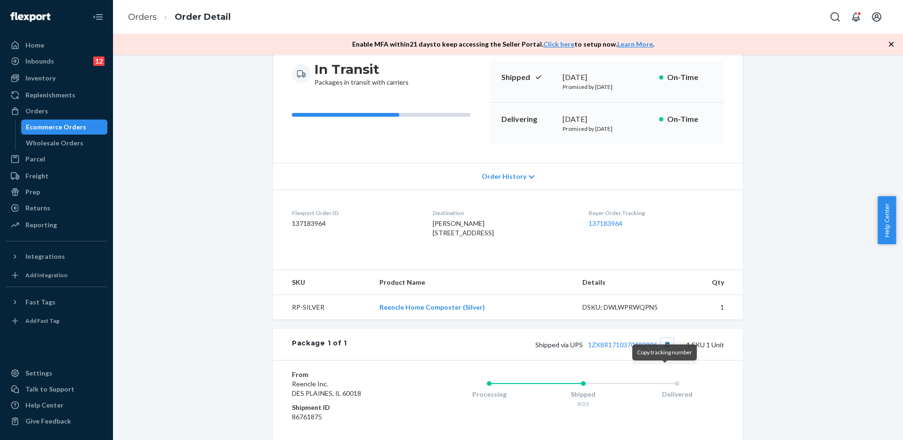
click at [662, 351] on button "Copy tracking number" at bounding box center [667, 345] width 12 height 12
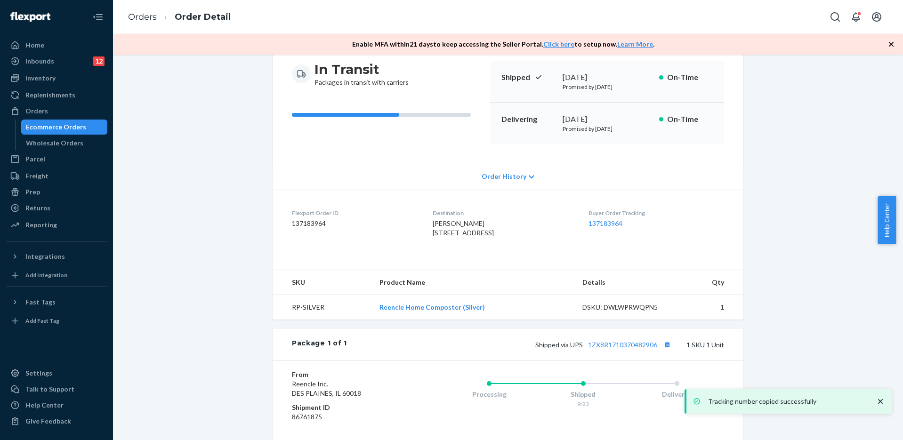
click at [80, 127] on div "Ecommerce Orders" at bounding box center [56, 126] width 60 height 9
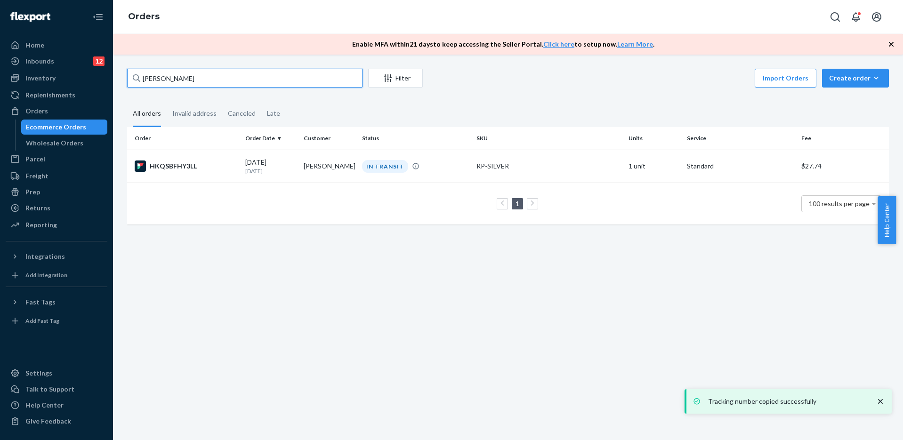
click at [193, 78] on input "[PERSON_NAME]" at bounding box center [245, 78] width 236 height 19
paste input "[PERSON_NAME]"
type input "[PERSON_NAME]"
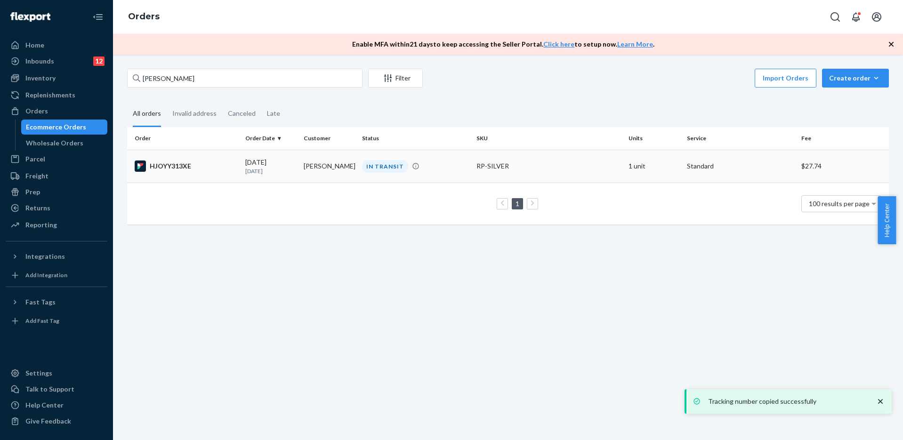
click at [217, 163] on div "HJOYY313XE" at bounding box center [186, 166] width 103 height 11
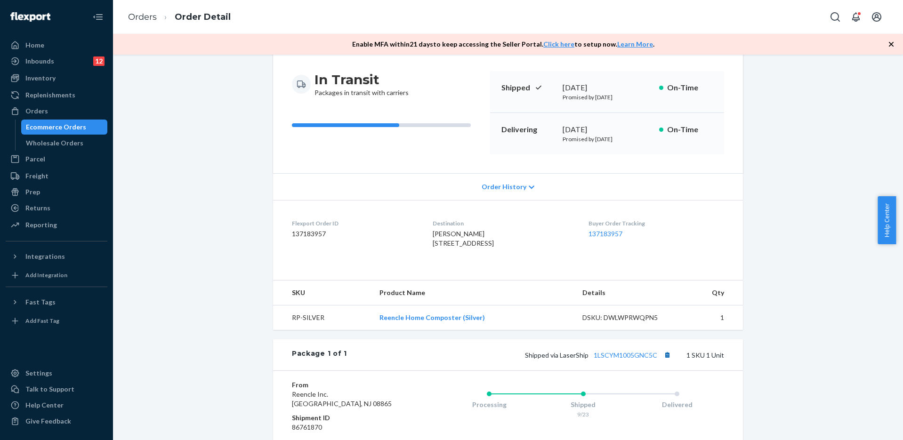
scroll to position [94, 0]
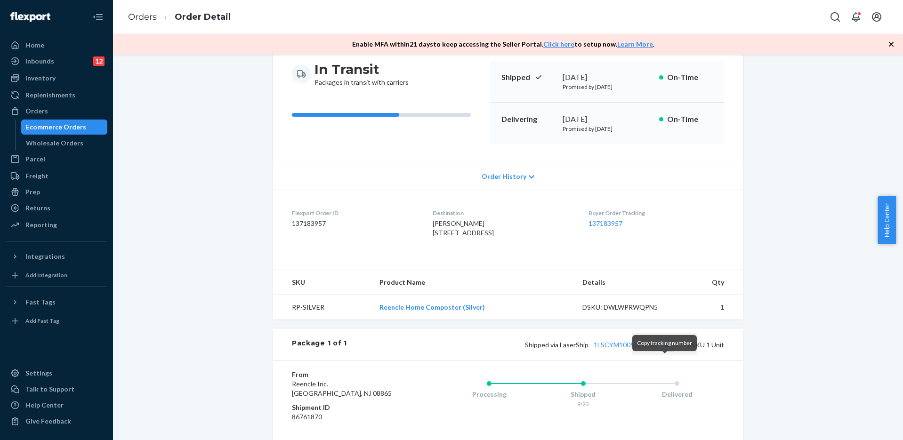
click at [665, 351] on button "Copy tracking number" at bounding box center [667, 345] width 12 height 12
